Goal: Task Accomplishment & Management: Use online tool/utility

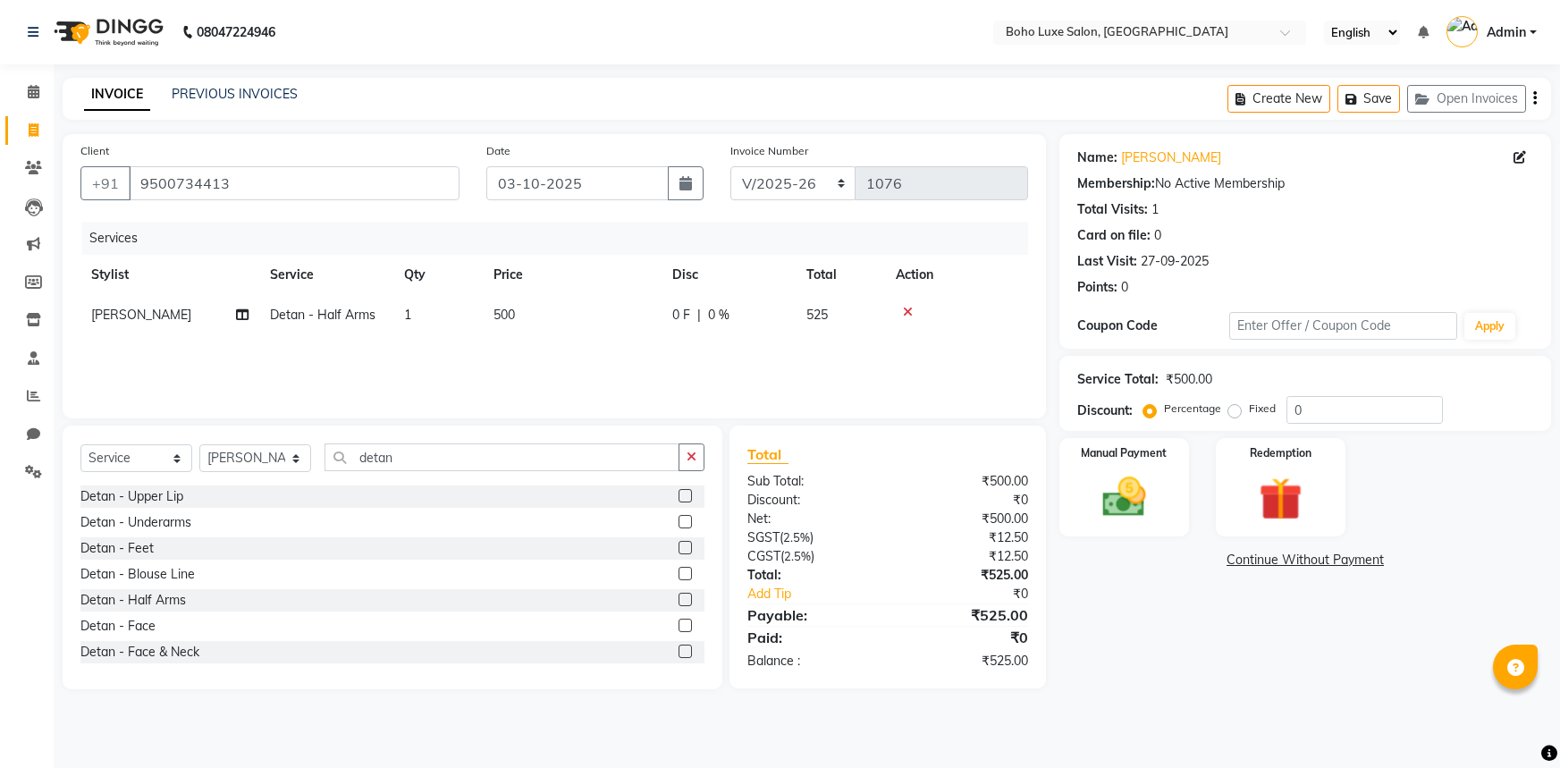
select select "7694"
select select "service"
select select "68509"
click at [291, 186] on input "9500734413" at bounding box center [294, 183] width 331 height 34
click at [1108, 492] on img at bounding box center [1124, 497] width 73 height 52
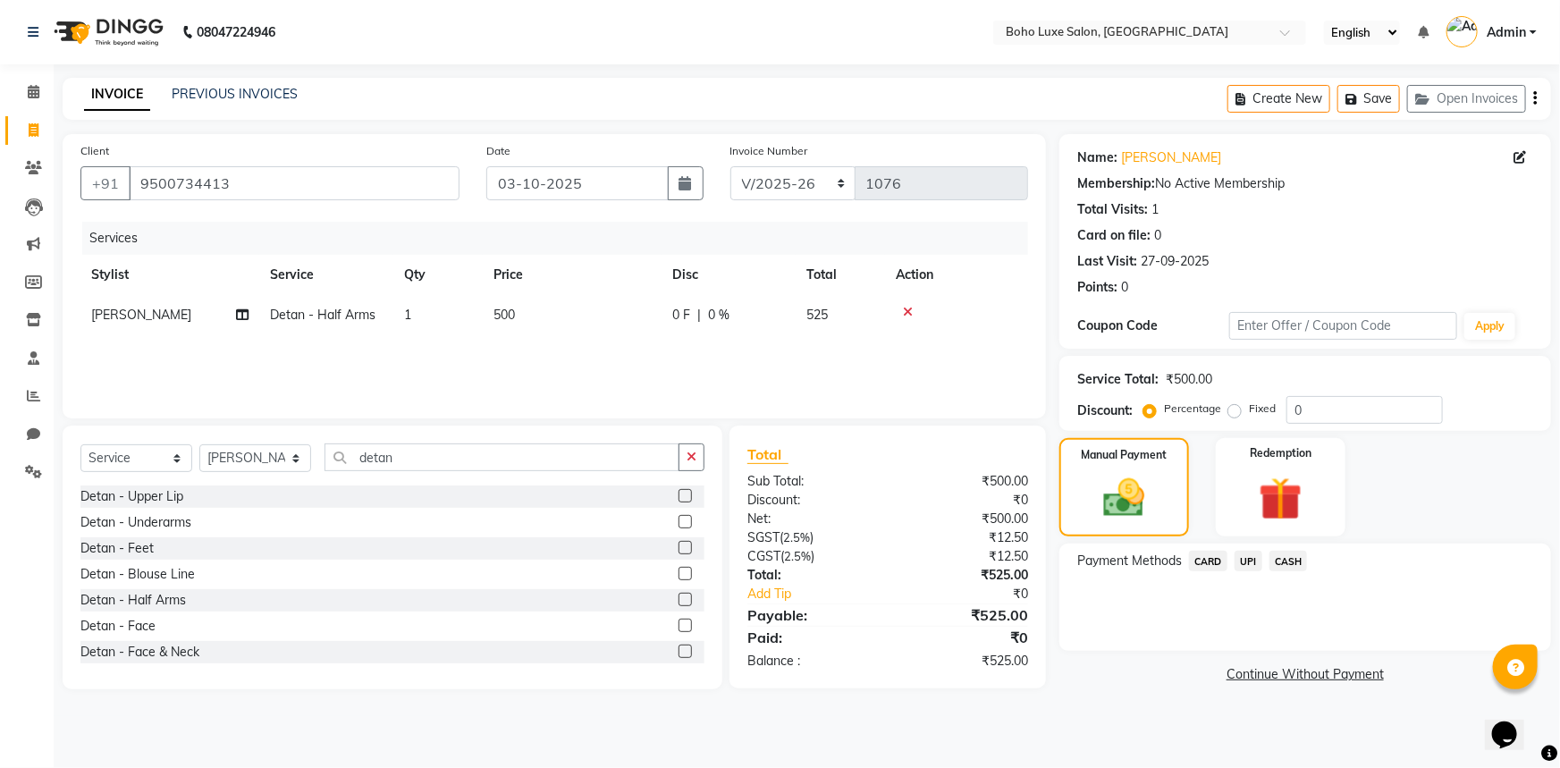
click at [1223, 559] on span "CARD" at bounding box center [1208, 561] width 38 height 21
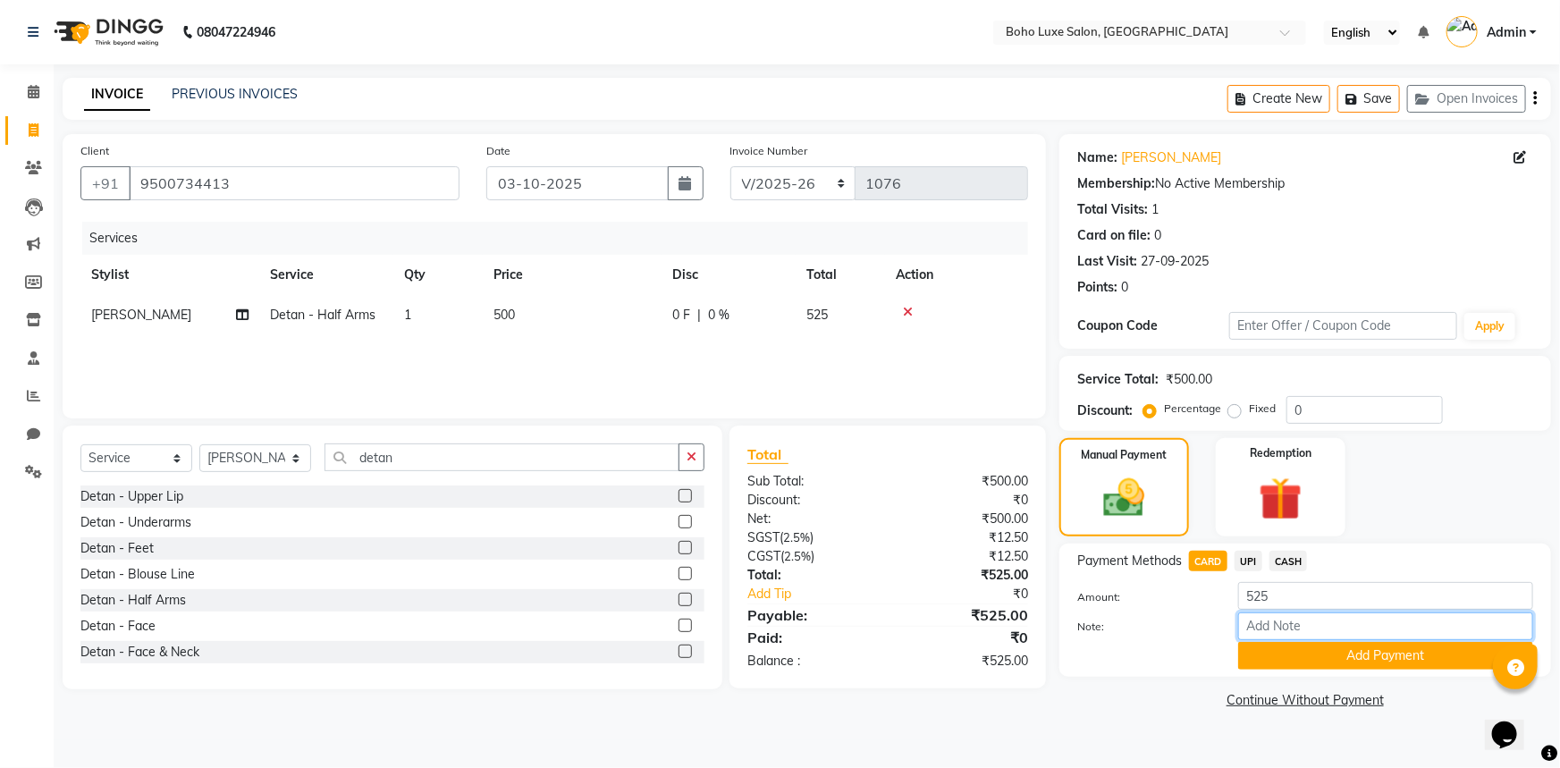
click at [1282, 628] on input "Note:" at bounding box center [1385, 626] width 295 height 28
type input "boho luxe bill"
click at [1376, 648] on button "Add Payment" at bounding box center [1385, 656] width 295 height 28
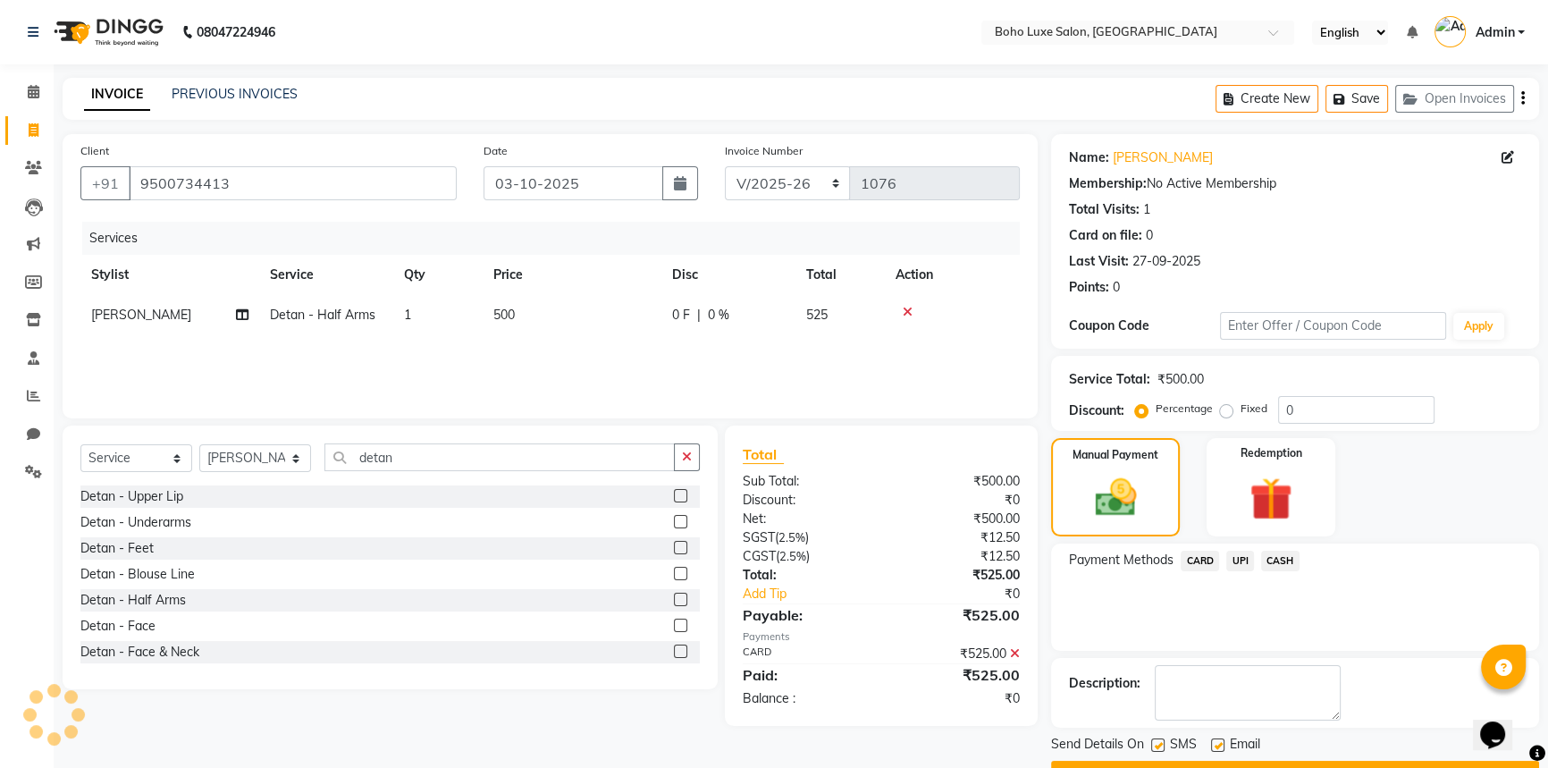
scroll to position [46, 0]
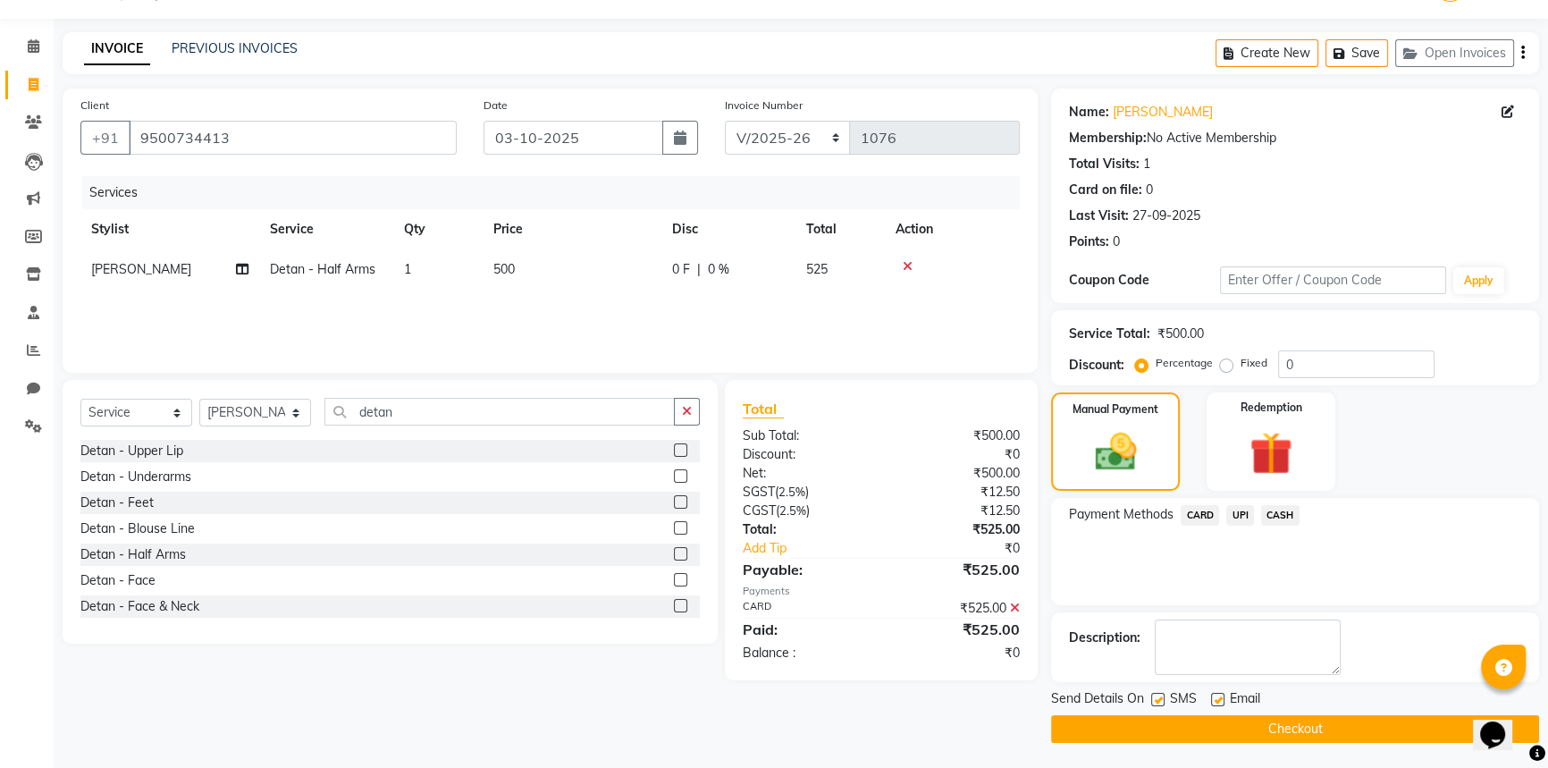
click at [1209, 698] on div "SMS" at bounding box center [1181, 700] width 60 height 22
click at [1215, 693] on label at bounding box center [1217, 699] width 13 height 13
click at [1215, 695] on input "checkbox" at bounding box center [1217, 701] width 12 height 12
checkbox input "false"
click at [1228, 736] on button "Checkout" at bounding box center [1295, 729] width 488 height 28
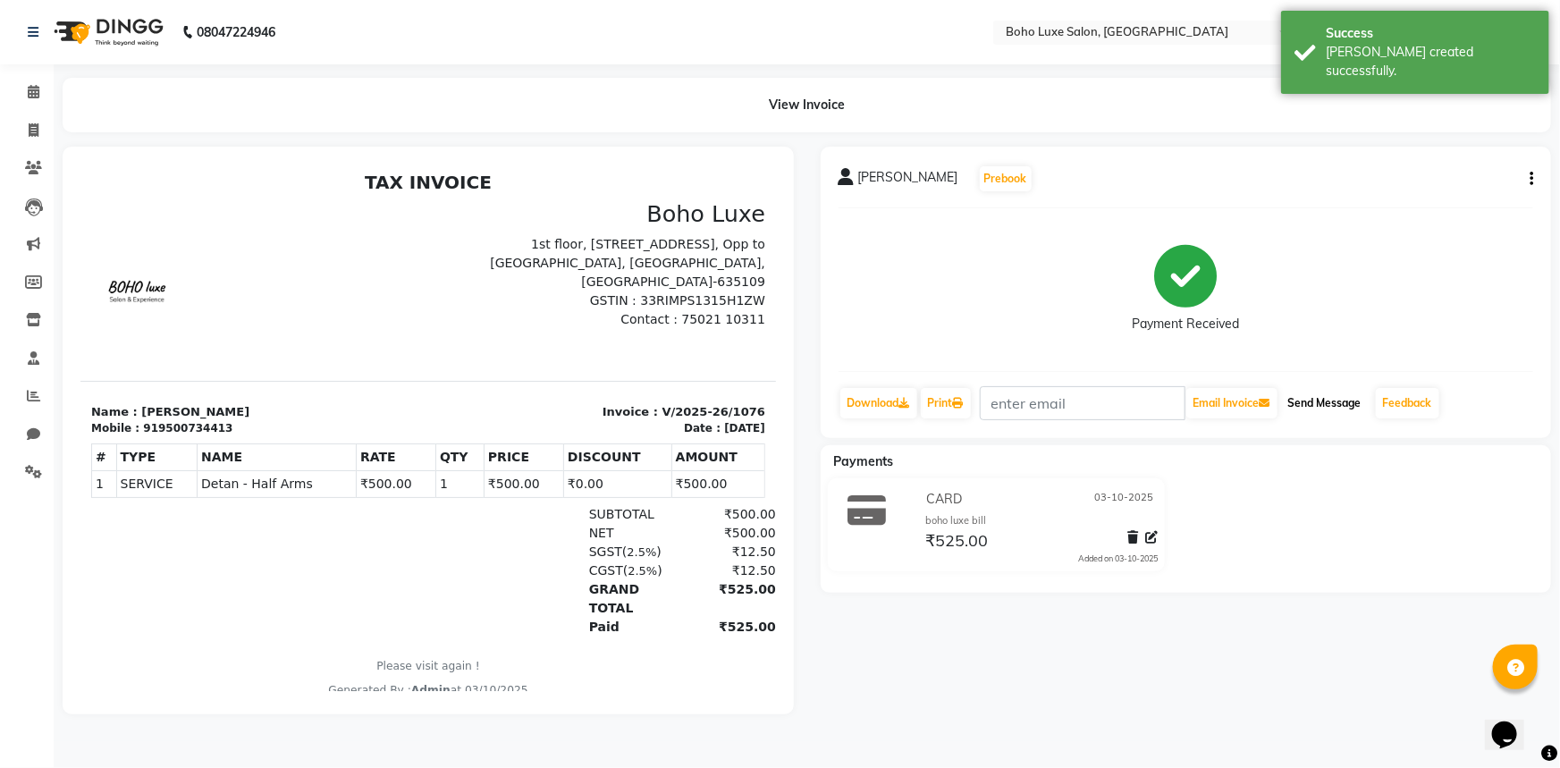
click at [1348, 393] on button "Send Message" at bounding box center [1325, 403] width 88 height 30
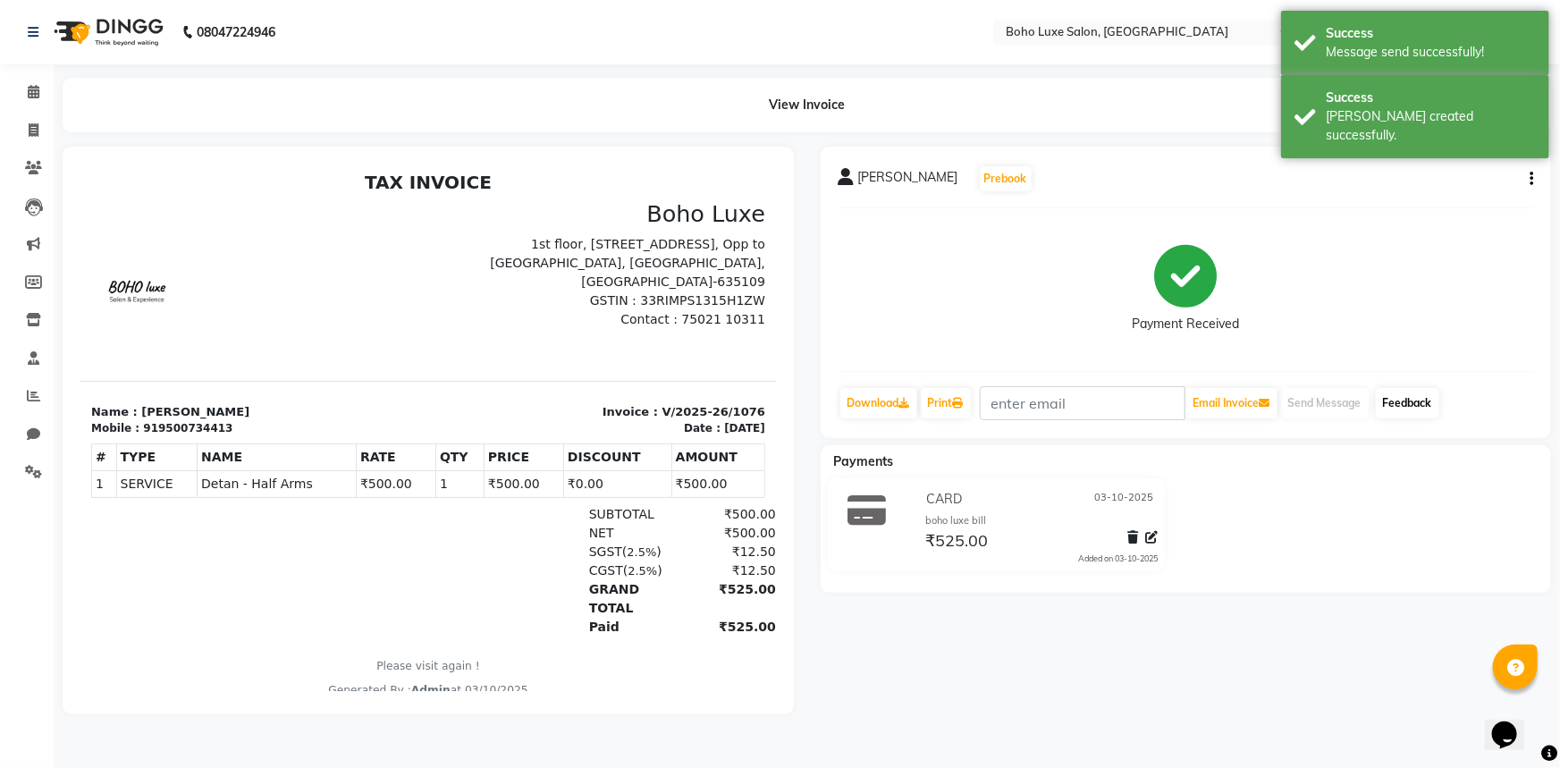
click at [1413, 394] on link "Feedback" at bounding box center [1407, 403] width 63 height 30
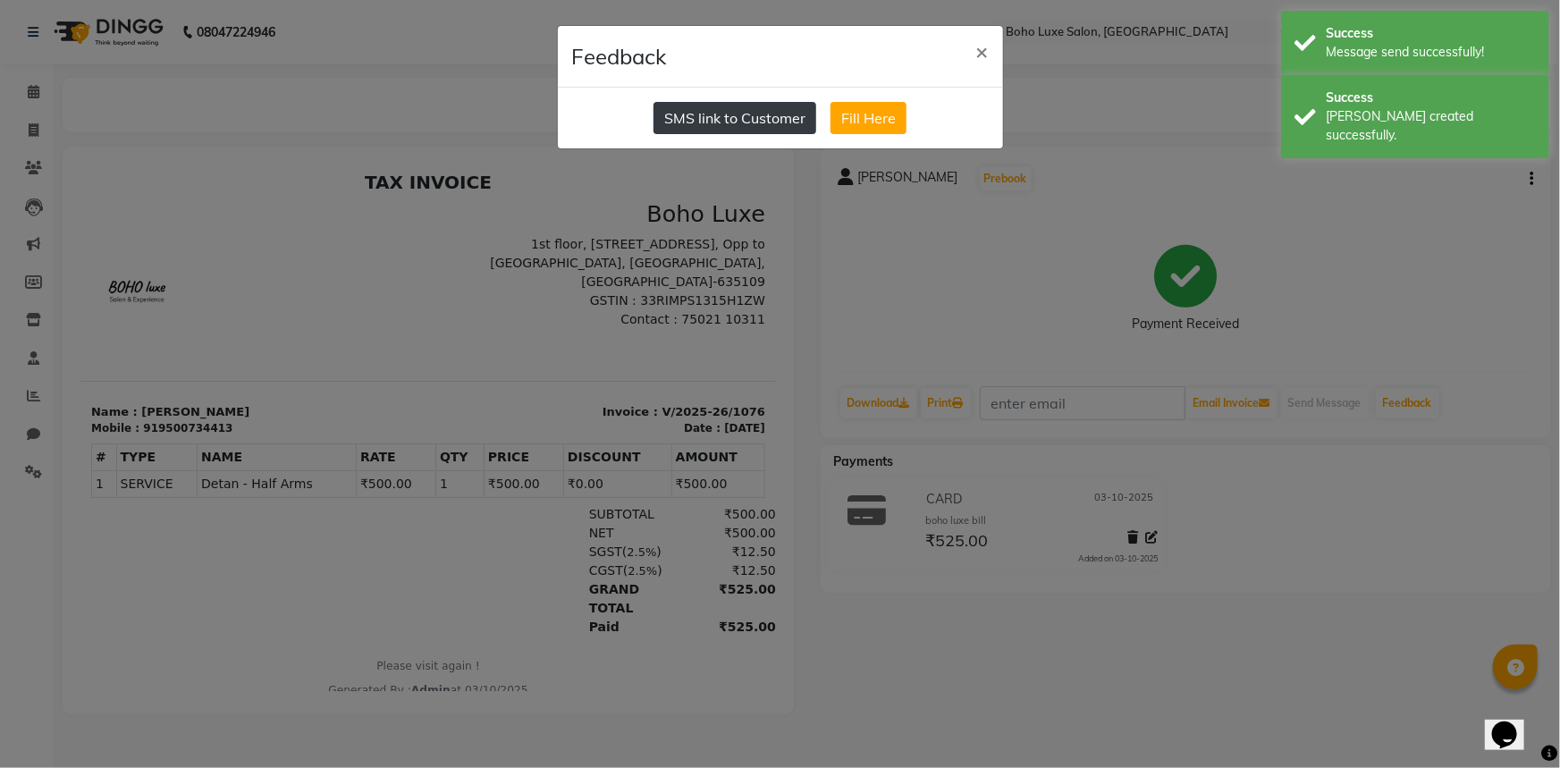
click at [793, 117] on button "SMS link to Customer" at bounding box center [735, 118] width 163 height 32
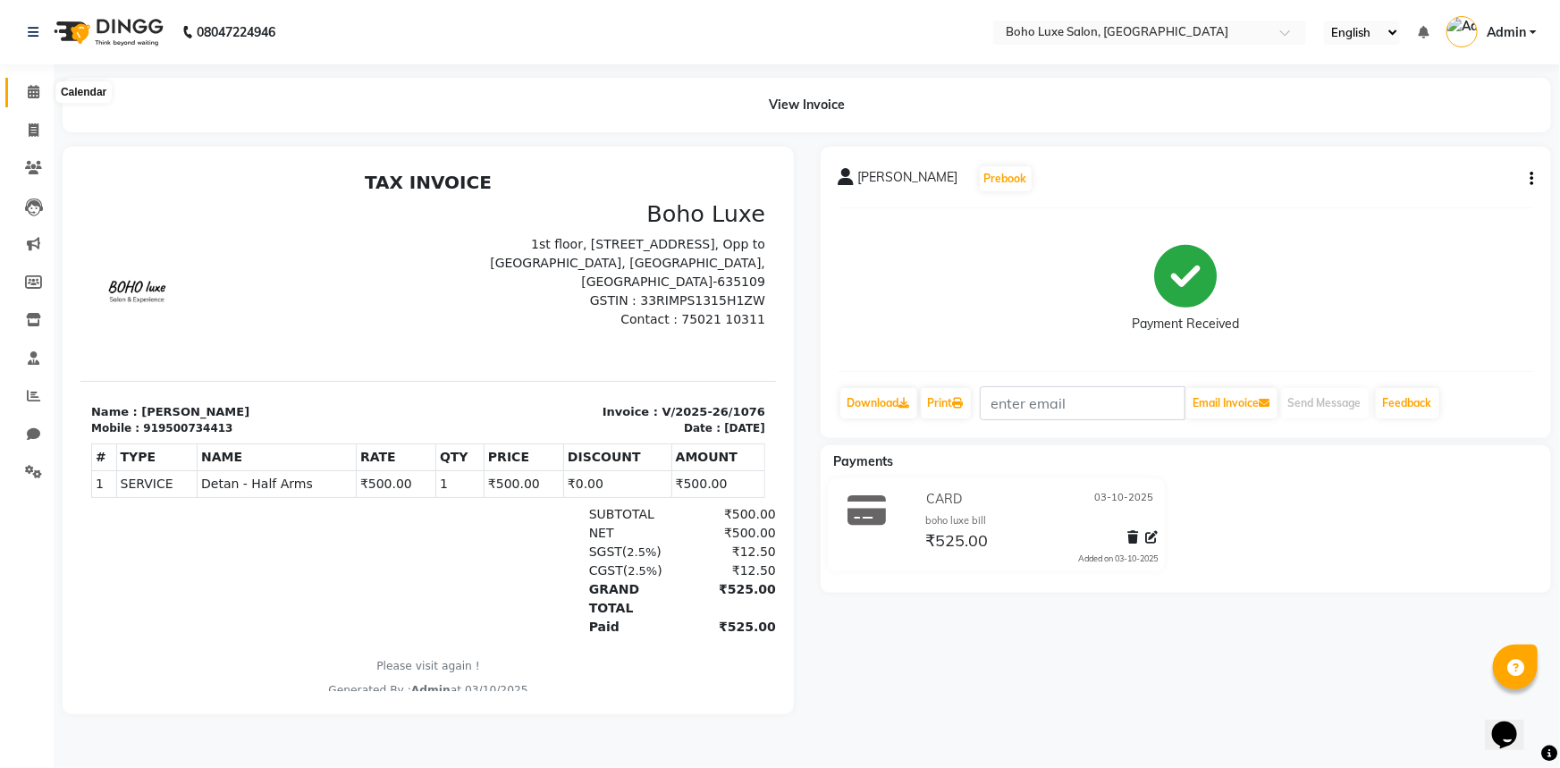
click at [30, 88] on icon at bounding box center [34, 91] width 12 height 13
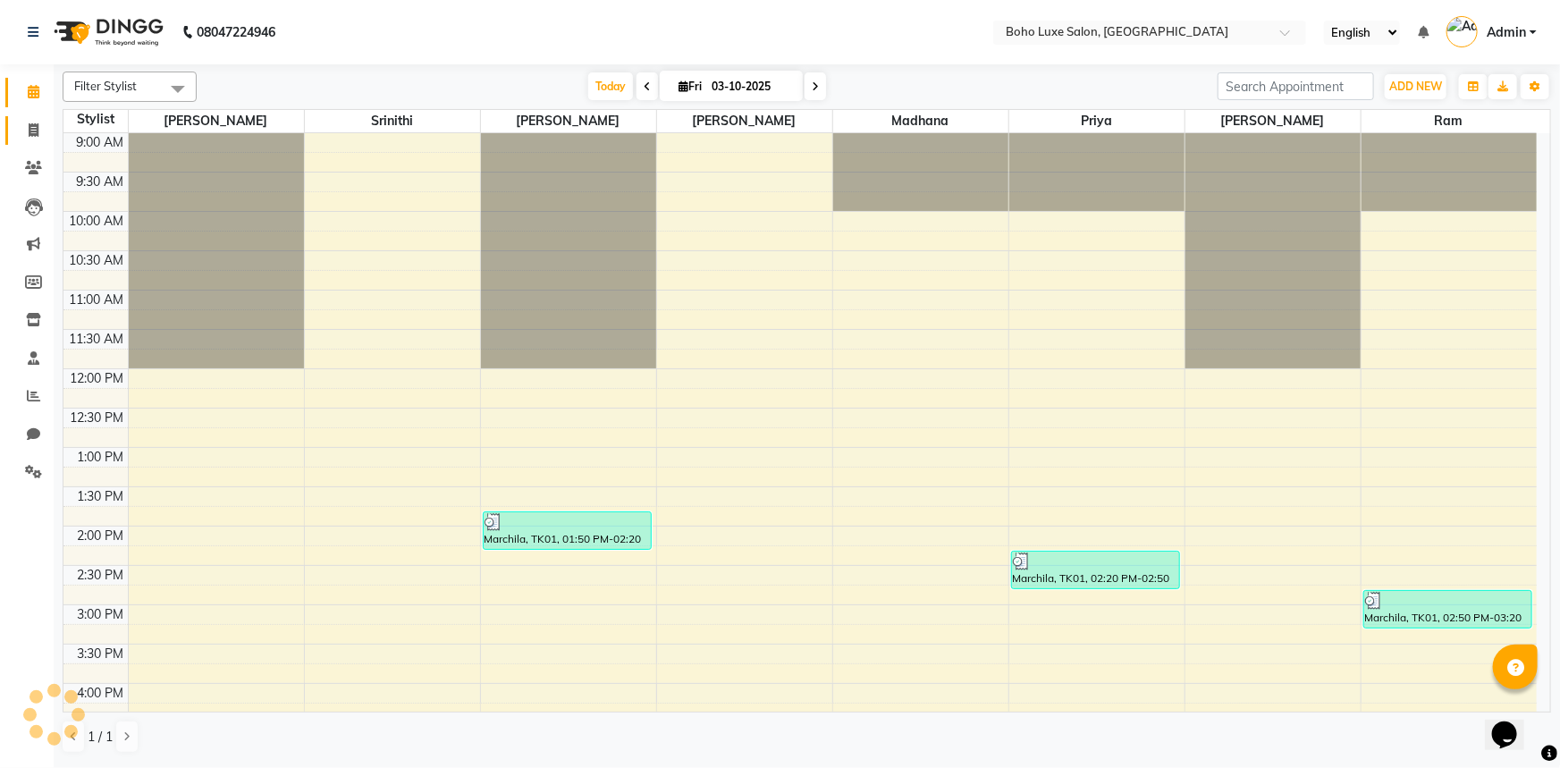
click at [35, 133] on icon at bounding box center [34, 129] width 10 height 13
select select "service"
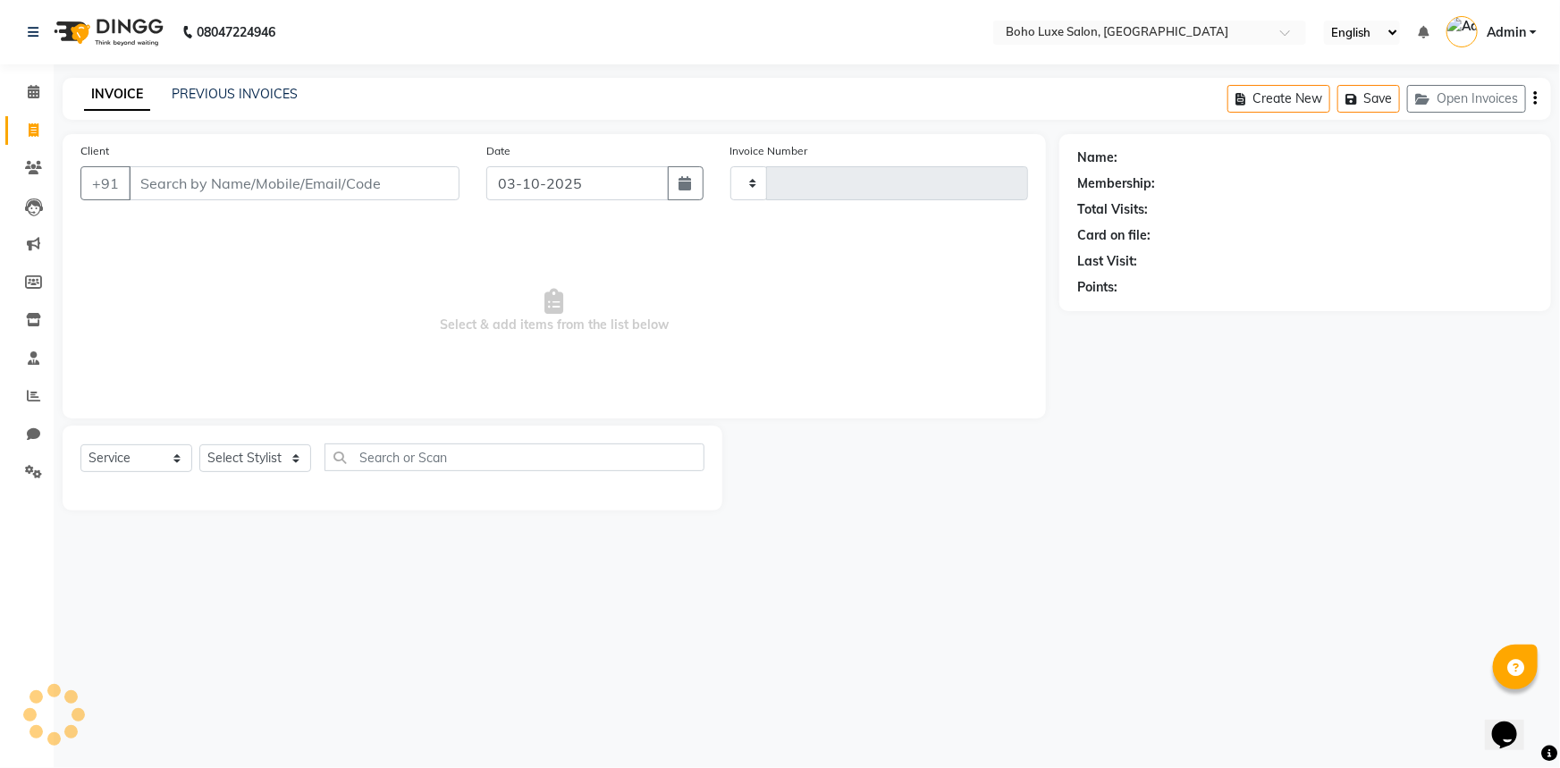
type input "1077"
select select "7694"
click at [269, 97] on link "PREVIOUS INVOICES" at bounding box center [235, 94] width 126 height 16
